Goal: Information Seeking & Learning: Learn about a topic

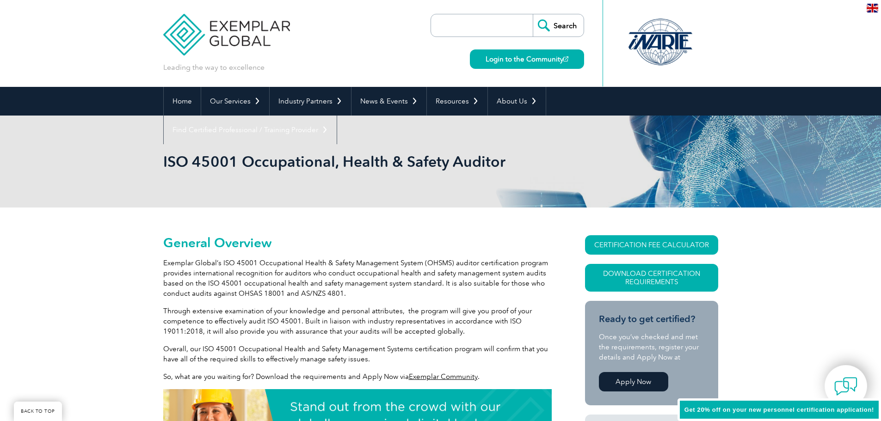
scroll to position [93, 0]
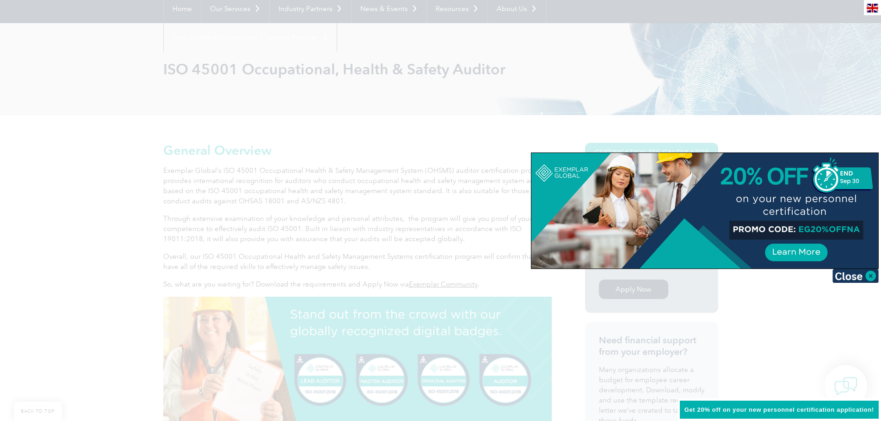
click at [464, 258] on div at bounding box center [440, 210] width 881 height 421
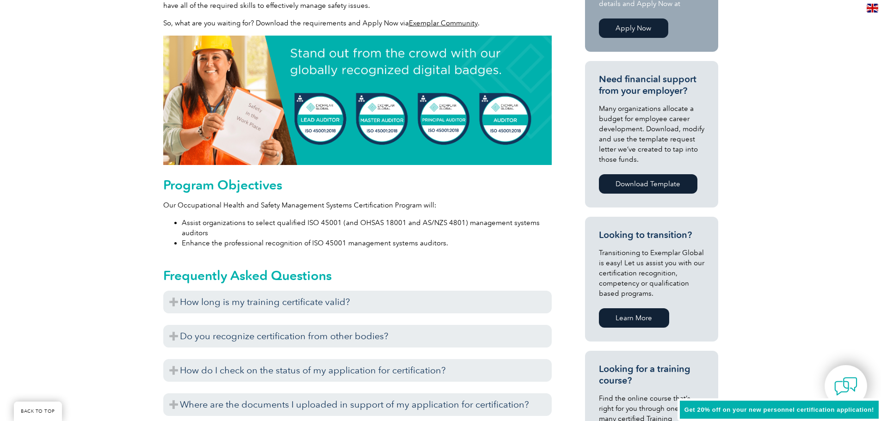
scroll to position [370, 0]
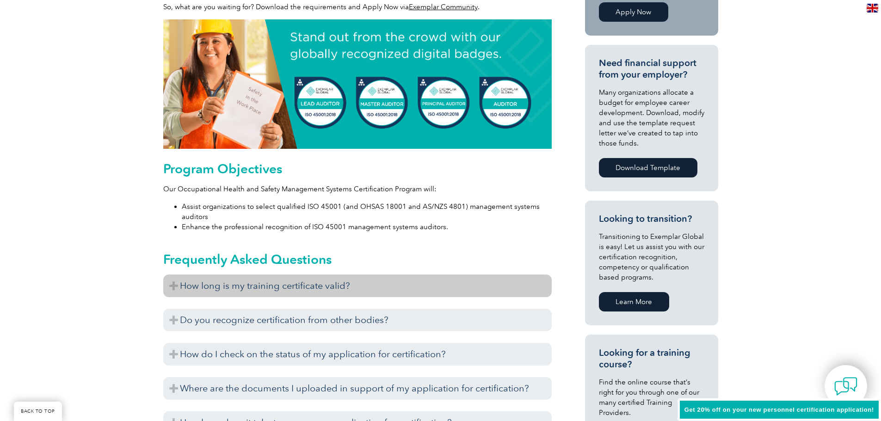
click at [174, 281] on h3 "How long is my training certificate valid?" at bounding box center [357, 286] width 389 height 23
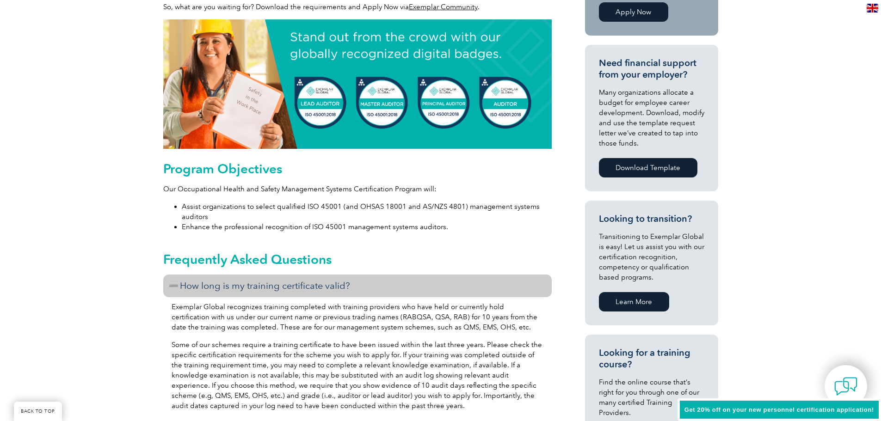
click at [172, 283] on h3 "How long is my training certificate valid?" at bounding box center [357, 286] width 389 height 23
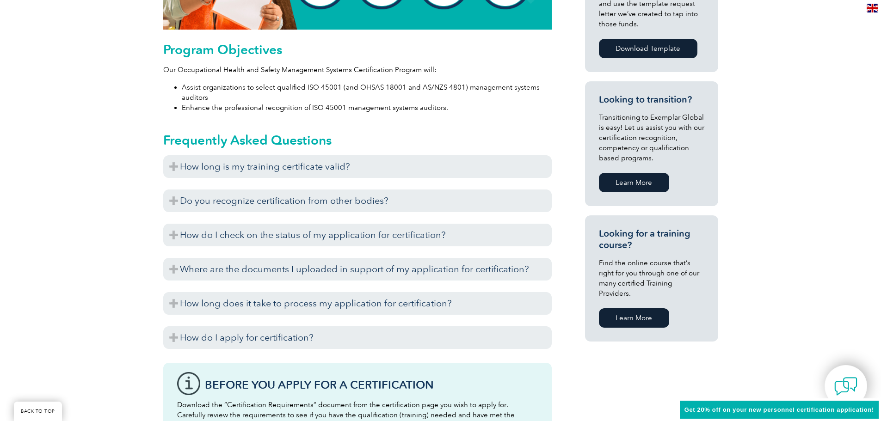
scroll to position [509, 0]
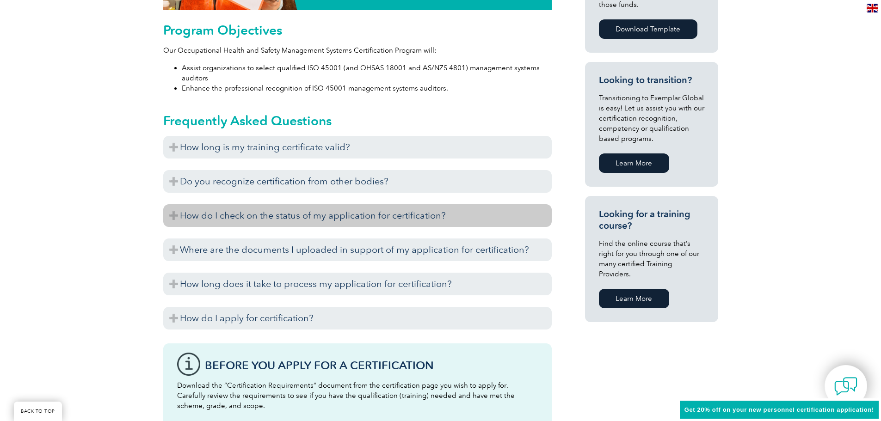
click at [185, 211] on h3 "How do I check on the status of my application for certification?" at bounding box center [357, 215] width 389 height 23
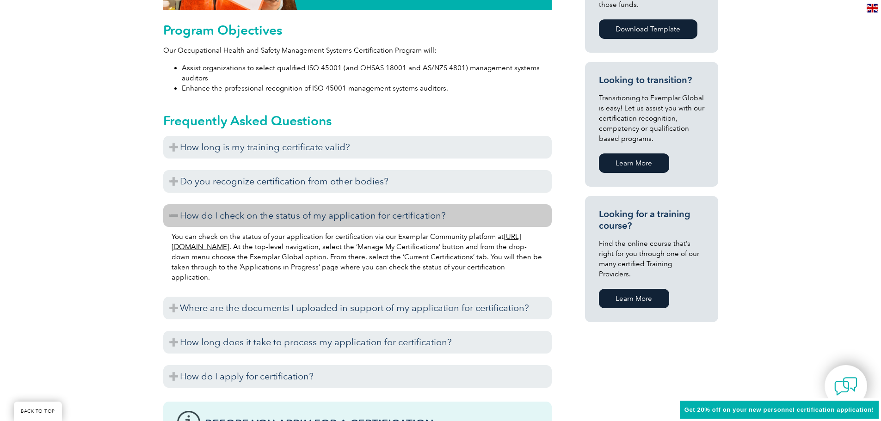
click at [180, 212] on h3 "How do I check on the status of my application for certification?" at bounding box center [357, 215] width 389 height 23
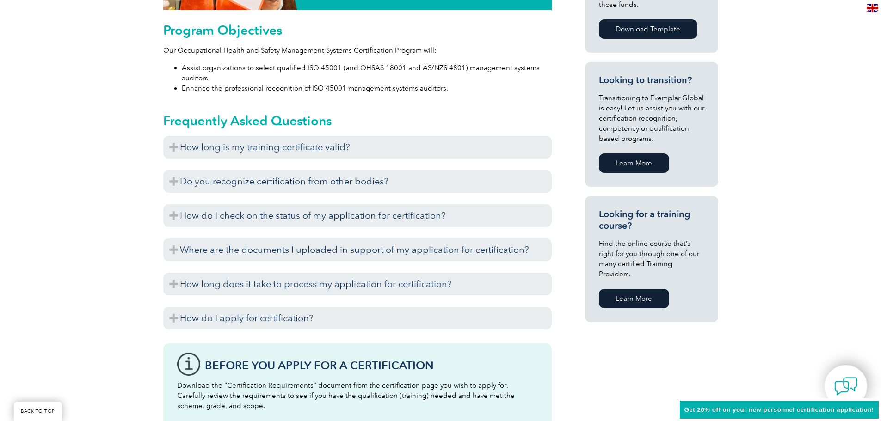
click at [661, 291] on link "Learn More" at bounding box center [634, 298] width 70 height 19
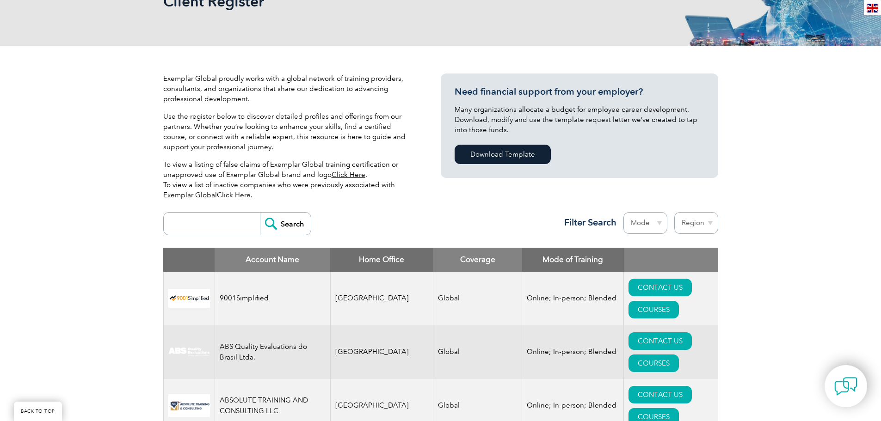
scroll to position [185, 0]
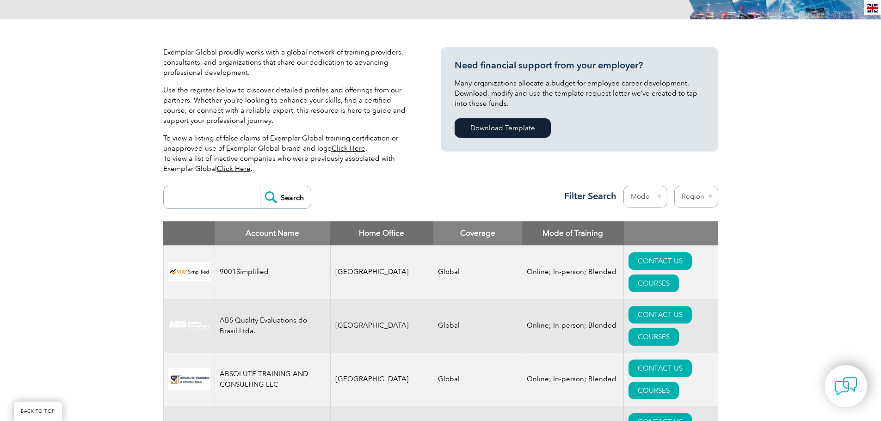
drag, startPoint x: 714, startPoint y: 192, endPoint x: 711, endPoint y: 198, distance: 6.7
click at [714, 192] on select "Region [GEOGRAPHIC_DATA] [GEOGRAPHIC_DATA] [GEOGRAPHIC_DATA] [GEOGRAPHIC_DATA] …" at bounding box center [696, 197] width 44 height 22
select select "[GEOGRAPHIC_DATA]"
click at [674, 186] on select "Region [GEOGRAPHIC_DATA] [GEOGRAPHIC_DATA] [GEOGRAPHIC_DATA] [GEOGRAPHIC_DATA] …" at bounding box center [696, 197] width 44 height 22
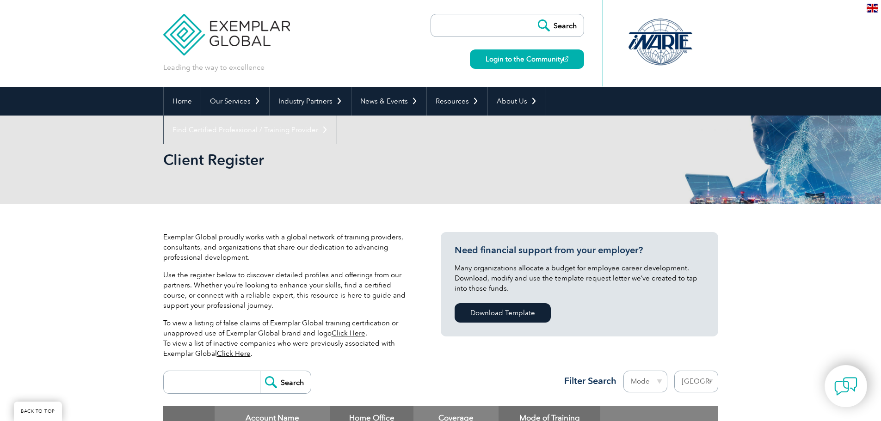
select select "[GEOGRAPHIC_DATA]"
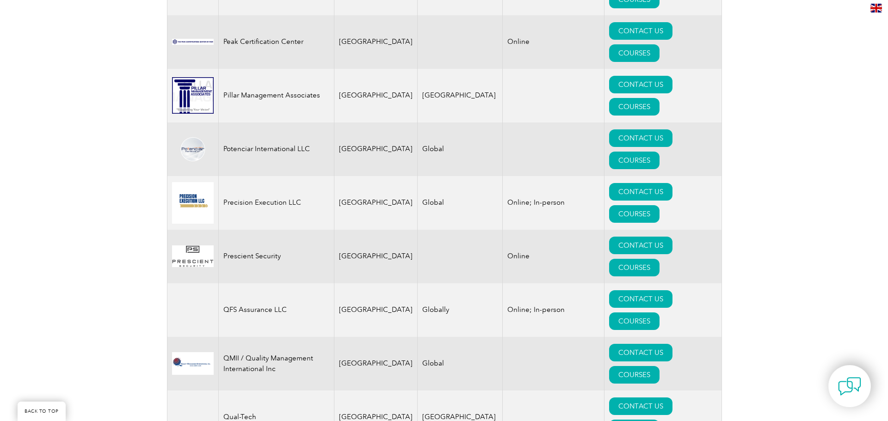
scroll to position [2082, 0]
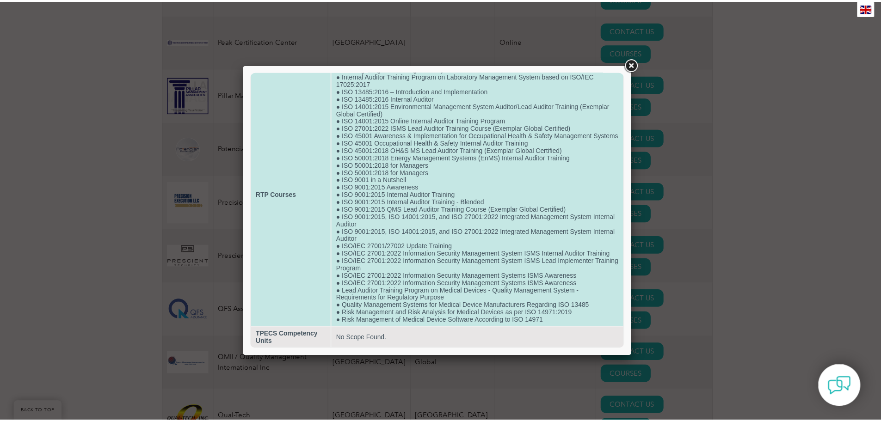
scroll to position [0, 0]
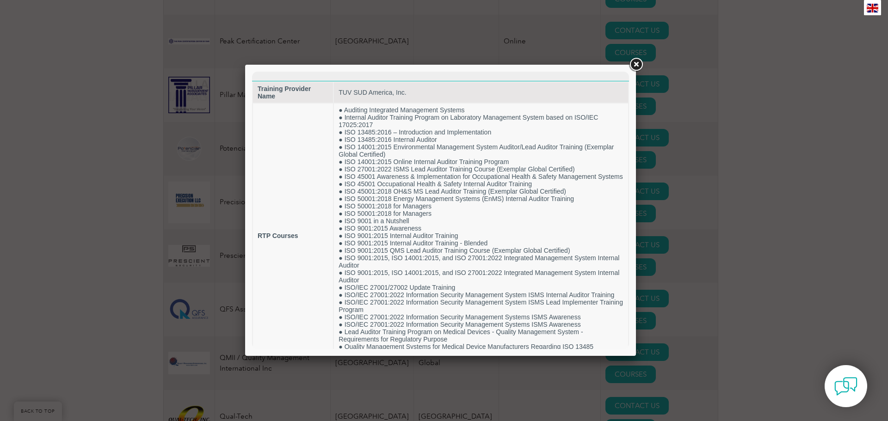
click at [635, 67] on link at bounding box center [636, 64] width 17 height 17
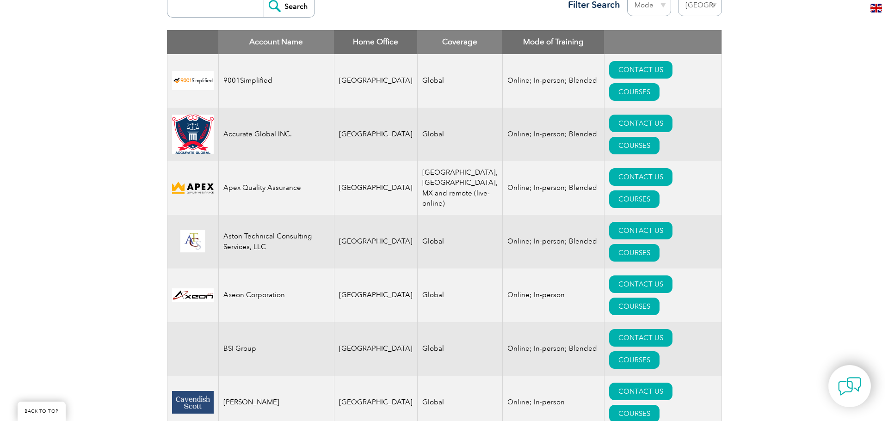
scroll to position [324, 0]
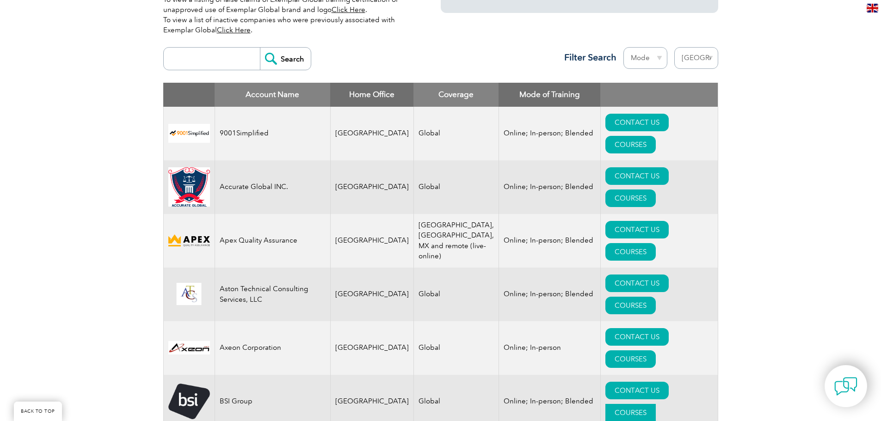
click at [656, 404] on link "COURSES" at bounding box center [631, 413] width 50 height 18
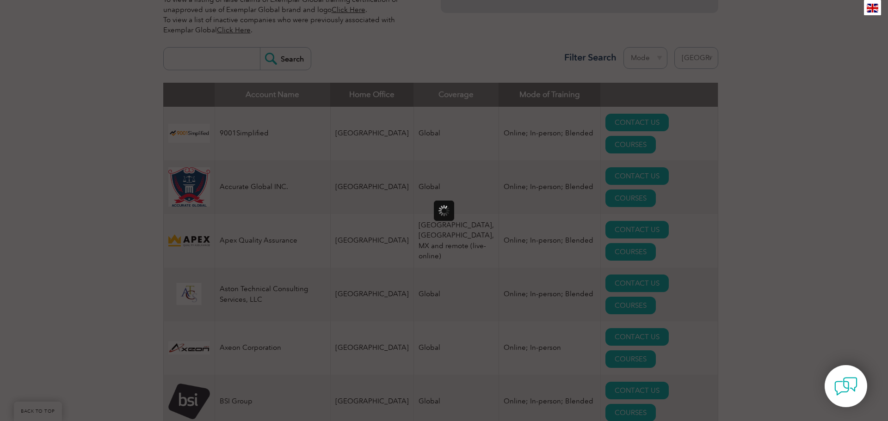
scroll to position [0, 0]
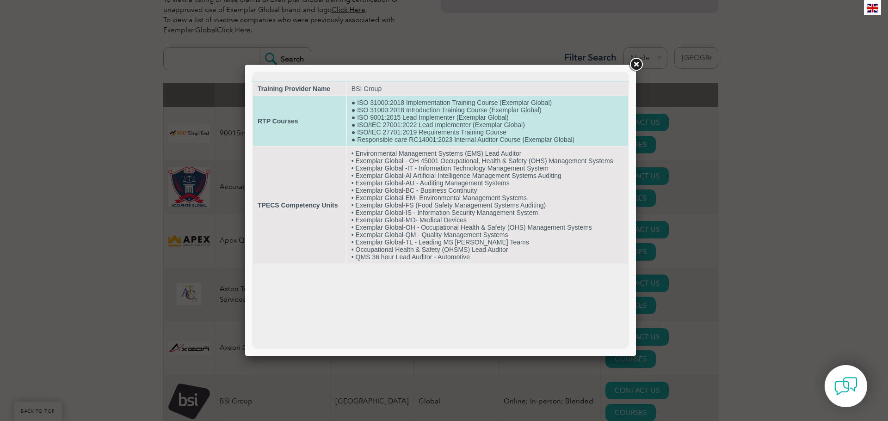
click at [487, 123] on td "● ISO 31000:2018 Implementation Training Course (Exemplar Global) ● ISO 31000:2…" at bounding box center [487, 121] width 281 height 50
